Goal: Check status: Check status

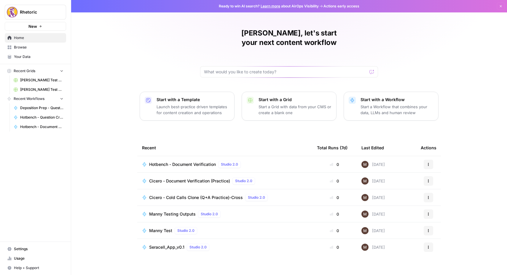
click at [27, 99] on span "Recent Workflows" at bounding box center [29, 98] width 31 height 5
click at [19, 45] on span "Browse" at bounding box center [38, 47] width 49 height 5
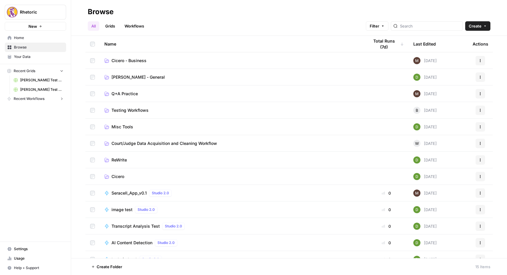
click at [134, 143] on span "Court/Judge Data Acquisition and Cleaning Workflow" at bounding box center [163, 144] width 105 height 6
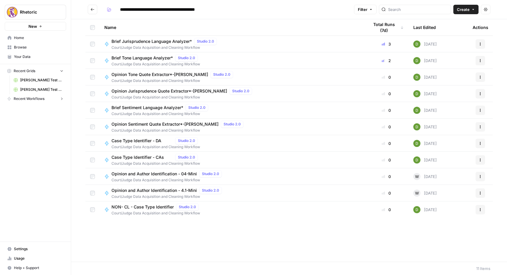
click at [93, 7] on button "Go back" at bounding box center [92, 9] width 9 height 9
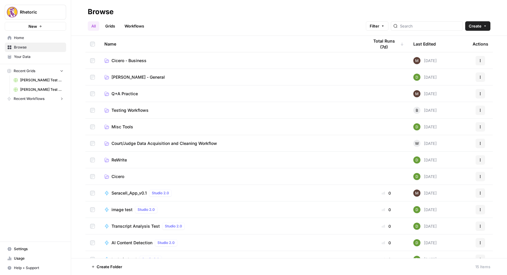
click at [131, 74] on span "[PERSON_NAME] - General" at bounding box center [137, 77] width 53 height 6
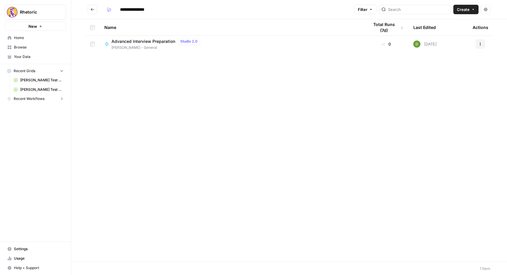
click at [94, 8] on button "Go back" at bounding box center [92, 9] width 9 height 9
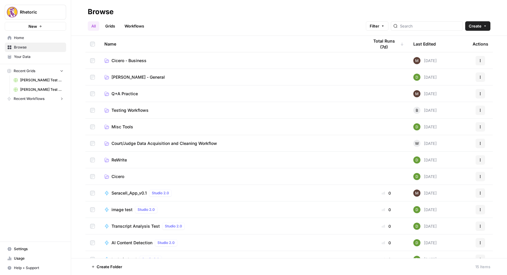
click at [124, 60] on span "Cicero - Business" at bounding box center [128, 61] width 35 height 6
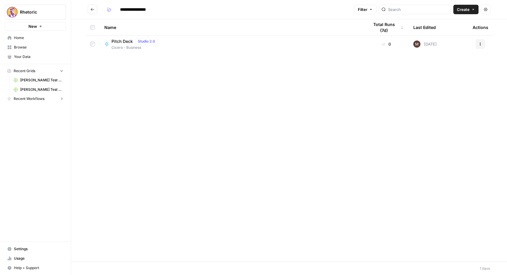
click at [92, 10] on icon "Go back" at bounding box center [92, 9] width 4 height 4
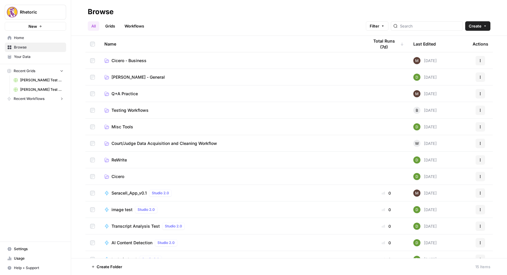
click at [117, 176] on span "Cicero" at bounding box center [117, 177] width 13 height 6
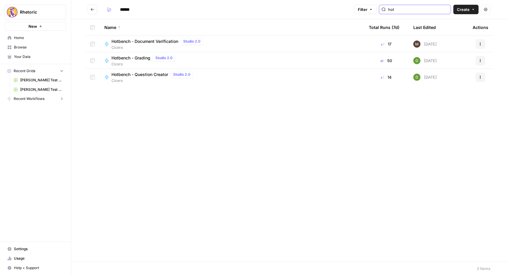
type input "hot"
click at [143, 41] on span "Hotbench - Document Verification" at bounding box center [144, 42] width 67 height 6
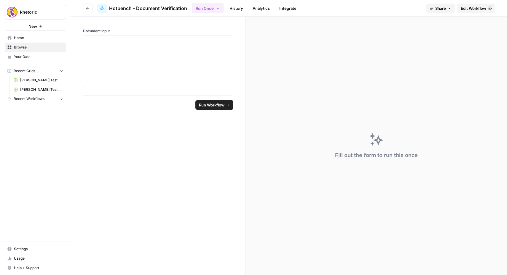
click at [471, 8] on span "Edit Workflow" at bounding box center [472, 8] width 25 height 6
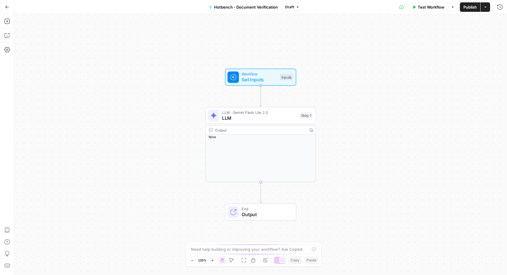
click at [4, 8] on button "Go Back" at bounding box center [7, 7] width 11 height 11
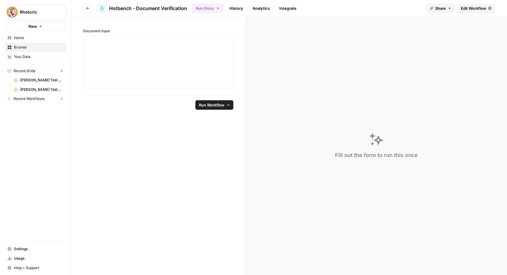
click at [239, 5] on link "History" at bounding box center [236, 8] width 21 height 9
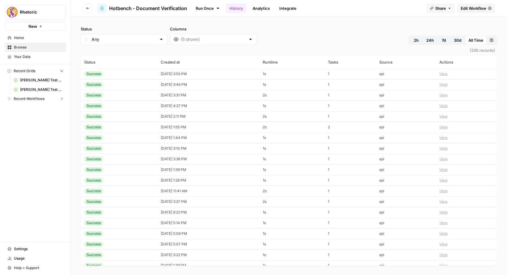
click at [174, 76] on td "[DATE] 3:53 PM" at bounding box center [208, 74] width 102 height 11
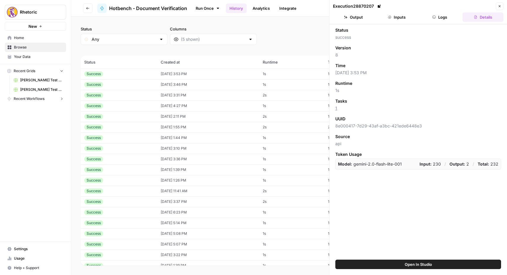
click at [359, 16] on button "Output" at bounding box center [353, 16] width 41 height 9
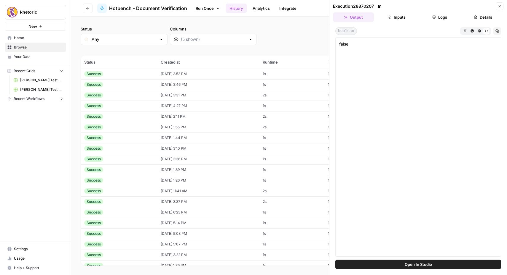
click at [157, 84] on td "[DATE] 3:46 PM" at bounding box center [208, 84] width 102 height 11
click at [150, 96] on td "Success" at bounding box center [119, 95] width 76 height 11
click at [150, 107] on td "Success" at bounding box center [119, 106] width 76 height 11
click at [149, 115] on td "Success" at bounding box center [119, 116] width 76 height 11
